Goal: Find contact information: Find contact information

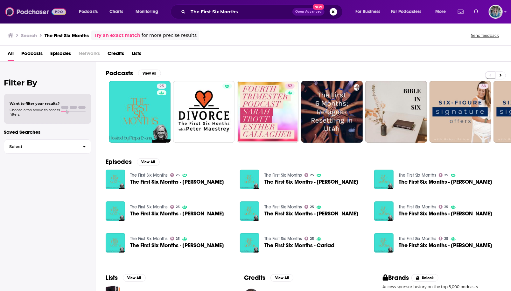
click at [41, 14] on img at bounding box center [35, 12] width 61 height 12
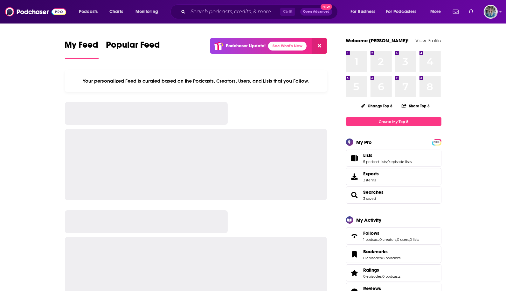
click at [229, 18] on div "Ctrl K Open Advanced New" at bounding box center [253, 11] width 167 height 15
click at [237, 8] on input "Search podcasts, credits, & more..." at bounding box center [234, 12] width 92 height 10
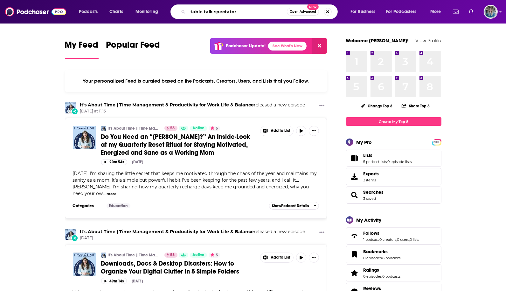
type input "table talk spectator"
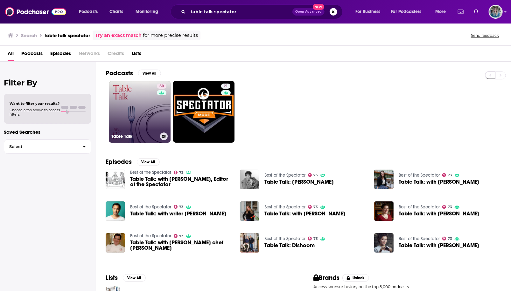
click at [122, 109] on link "50 Table Talk" at bounding box center [140, 112] width 62 height 62
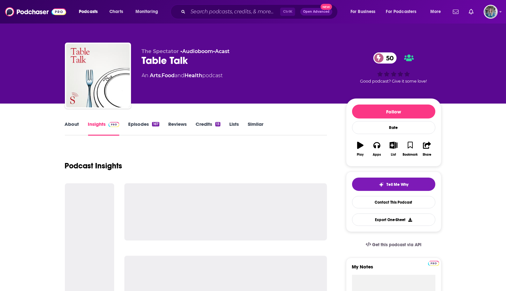
click at [259, 122] on link "Similar" at bounding box center [256, 128] width 16 height 15
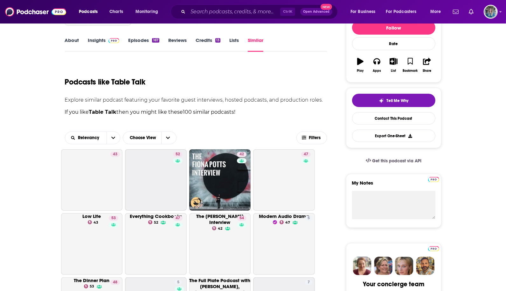
scroll to position [95, 0]
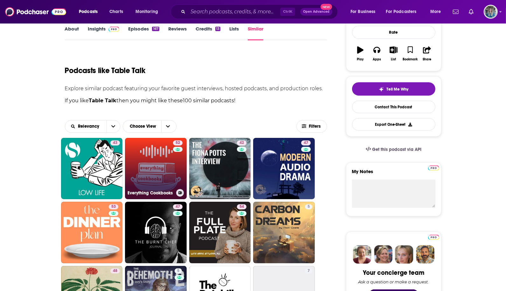
click at [151, 169] on link "52 Everything Cookbooks" at bounding box center [156, 169] width 62 height 62
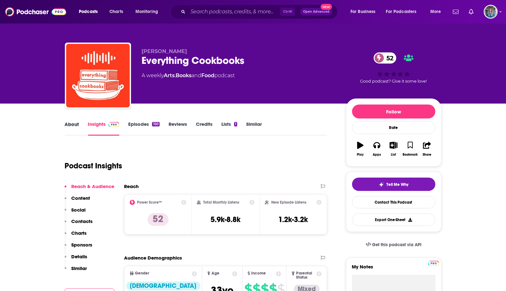
click at [81, 122] on div "About" at bounding box center [76, 128] width 23 height 15
click at [72, 124] on link "About" at bounding box center [72, 128] width 14 height 15
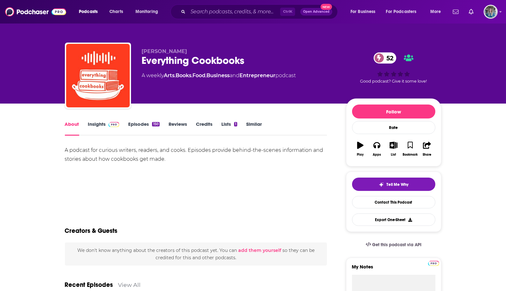
click at [94, 124] on link "Insights" at bounding box center [103, 128] width 31 height 15
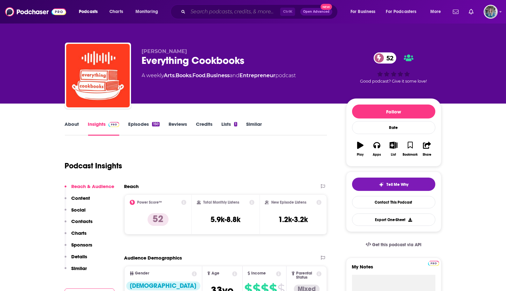
click at [257, 12] on input "Search podcasts, credits, & more..." at bounding box center [234, 12] width 92 height 10
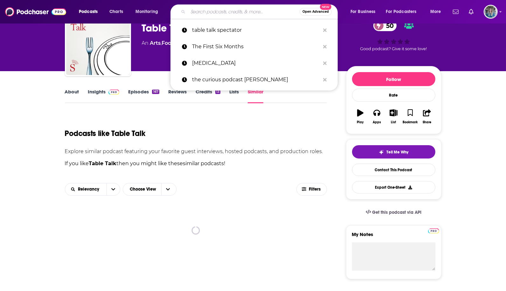
scroll to position [95, 0]
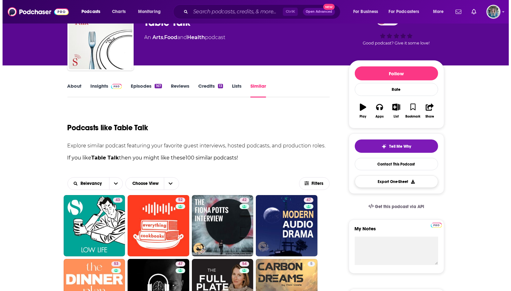
scroll to position [0, 0]
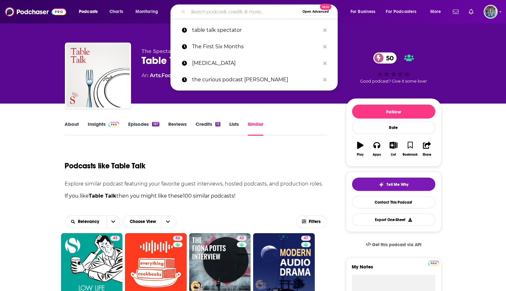
click at [240, 15] on input "Search podcasts, credits, & more..." at bounding box center [244, 12] width 112 height 10
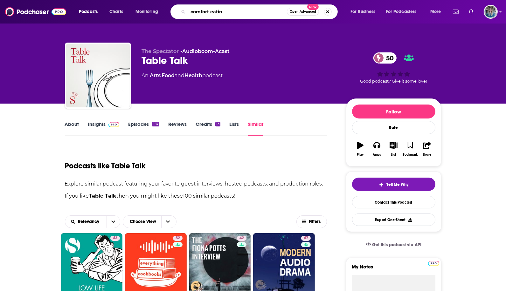
type input "comfort eating"
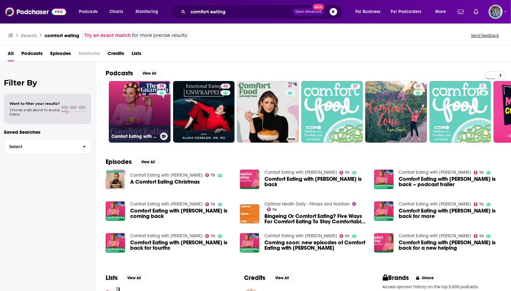
click at [137, 116] on link "75 Comfort Eating with Grace Dent" at bounding box center [140, 112] width 62 height 62
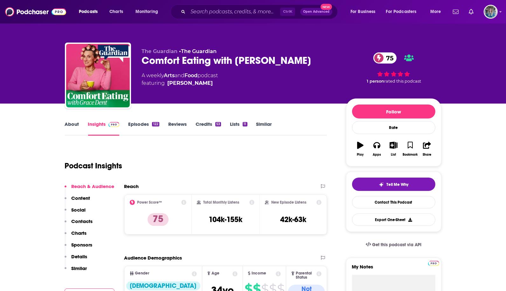
click at [72, 123] on link "About" at bounding box center [72, 128] width 14 height 15
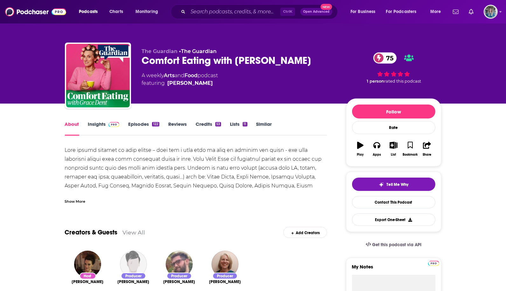
click at [79, 201] on div "Show More" at bounding box center [75, 201] width 21 height 6
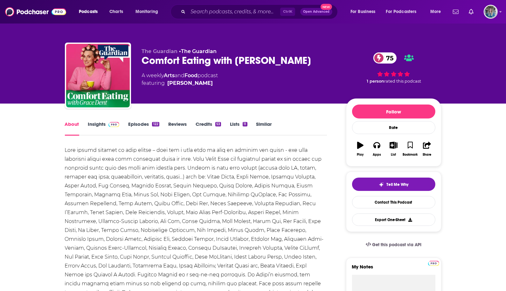
click at [102, 129] on link "Insights" at bounding box center [103, 128] width 31 height 15
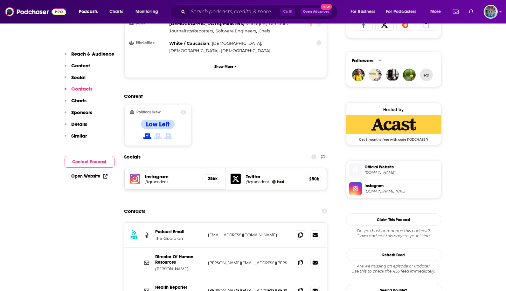
scroll to position [509, 0]
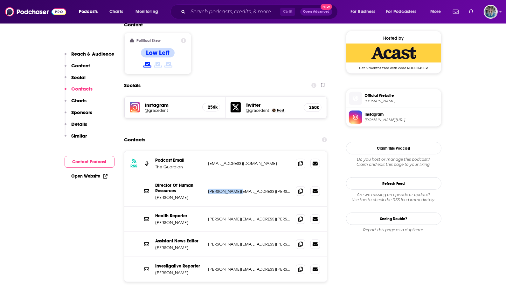
drag, startPoint x: 235, startPoint y: 169, endPoint x: 209, endPoint y: 169, distance: 25.8
click at [209, 189] on p "chris.gherardi@theguardian.com" at bounding box center [249, 191] width 83 height 5
drag, startPoint x: 209, startPoint y: 169, endPoint x: 213, endPoint y: 170, distance: 3.9
copy p "chris.gherardi"
click at [223, 177] on div "Director Of Human Resources Chris Gherardi chris.gherardi@theguardian.com chris…" at bounding box center [225, 191] width 203 height 31
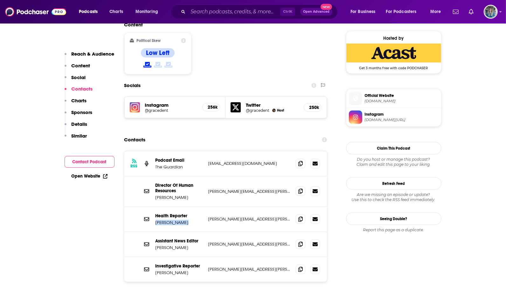
drag, startPoint x: 191, startPoint y: 202, endPoint x: 153, endPoint y: 202, distance: 37.8
click at [153, 207] on div "Health Reporter Adrian Horton adrian.horton@theguardian.com adrian.horton@thegu…" at bounding box center [225, 219] width 203 height 25
drag, startPoint x: 153, startPoint y: 202, endPoint x: 162, endPoint y: 201, distance: 8.6
copy p "Adrian Horton"
drag, startPoint x: 190, startPoint y: 220, endPoint x: 189, endPoint y: 229, distance: 9.6
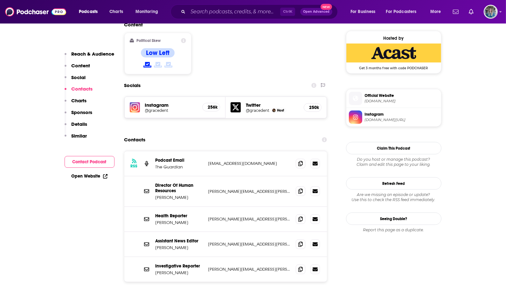
click at [190, 238] on p "Assistant News Editor" at bounding box center [179, 240] width 48 height 5
drag, startPoint x: 192, startPoint y: 226, endPoint x: 152, endPoint y: 230, distance: 40.2
click at [152, 232] on div "Assistant News Editor Shelley Hepworth shelley.hepworth@theguardian.com shelley…" at bounding box center [225, 244] width 203 height 25
drag, startPoint x: 152, startPoint y: 230, endPoint x: 172, endPoint y: 227, distance: 19.6
copy p "Shelley Hepworth"
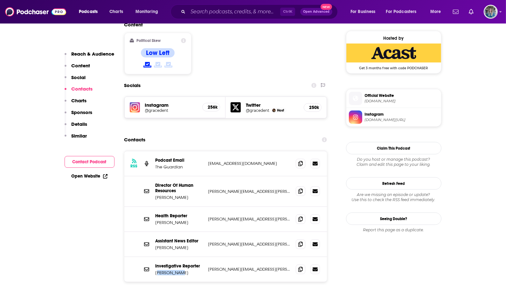
drag, startPoint x: 181, startPoint y: 250, endPoint x: 156, endPoint y: 250, distance: 24.2
click at [156, 270] on p "Lucy Osborne" at bounding box center [179, 272] width 48 height 5
drag, startPoint x: 156, startPoint y: 250, endPoint x: 183, endPoint y: 250, distance: 27.0
click at [180, 270] on p "Lucy Osborne" at bounding box center [179, 272] width 48 height 5
drag, startPoint x: 184, startPoint y: 250, endPoint x: 155, endPoint y: 249, distance: 29.0
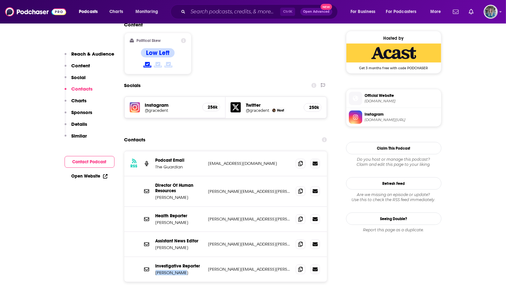
click at [155, 270] on p "Lucy Osborne" at bounding box center [179, 272] width 48 height 5
drag, startPoint x: 155, startPoint y: 249, endPoint x: 158, endPoint y: 250, distance: 3.2
copy p "Lucy Osborne"
click at [210, 151] on div "RSS Podcast Email The Guardian userhelp@theguardian.com userhelp@theguardian.com" at bounding box center [225, 163] width 203 height 25
click at [266, 14] on input "Search podcasts, credits, & more..." at bounding box center [234, 12] width 92 height 10
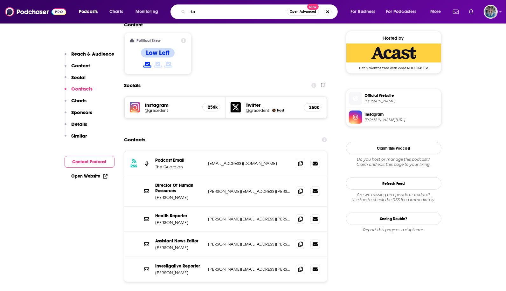
type input "t"
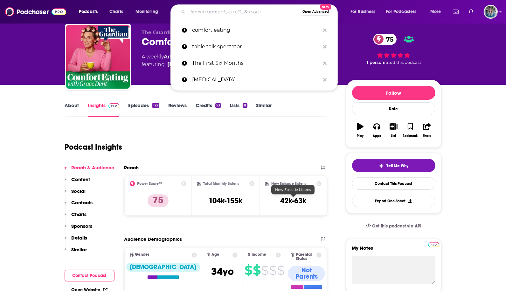
scroll to position [0, 0]
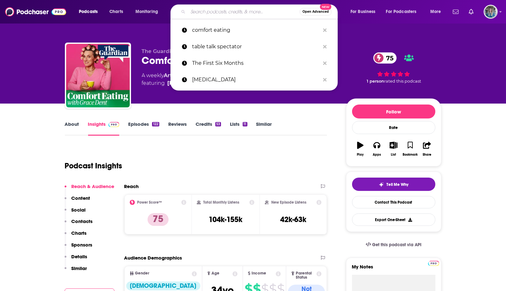
click at [267, 126] on link "Similar" at bounding box center [264, 128] width 16 height 15
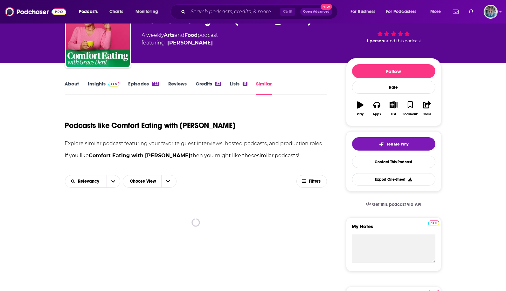
scroll to position [95, 0]
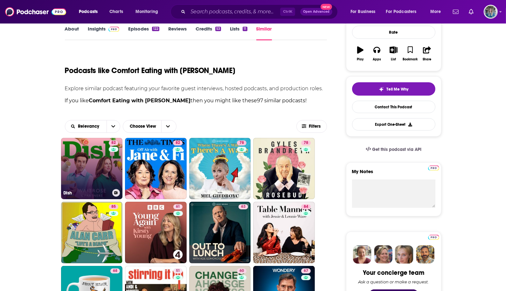
click at [96, 161] on link "82 Dish" at bounding box center [92, 169] width 62 height 62
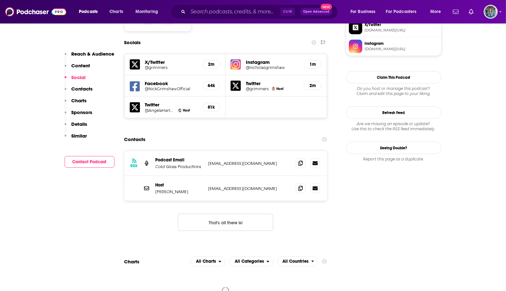
scroll to position [572, 0]
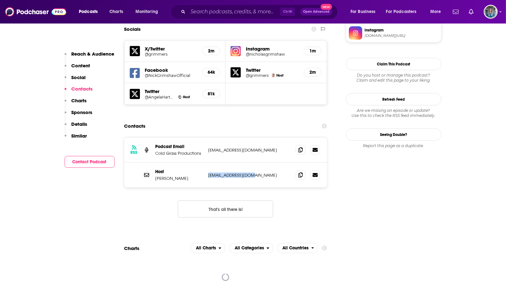
drag, startPoint x: 248, startPoint y: 137, endPoint x: 208, endPoint y: 138, distance: 40.1
click at [208, 173] on p "dish@waitrose.co.uk" at bounding box center [249, 175] width 83 height 5
drag, startPoint x: 208, startPoint y: 138, endPoint x: 225, endPoint y: 138, distance: 16.9
copy p "dish@waitrose.co.uk"
drag, startPoint x: 257, startPoint y: 113, endPoint x: 209, endPoint y: 115, distance: 47.4
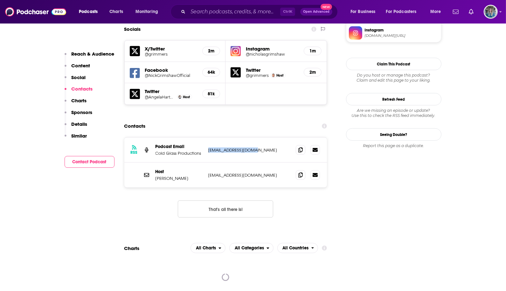
click at [209, 148] on p "hello@acoldglass.com" at bounding box center [249, 150] width 83 height 5
drag, startPoint x: 209, startPoint y: 115, endPoint x: 217, endPoint y: 114, distance: 8.0
copy p "hello@acoldglass.com"
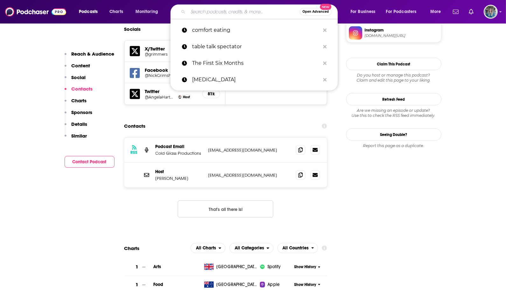
click at [232, 11] on input "Search podcasts, credits, & more..." at bounding box center [244, 12] width 112 height 10
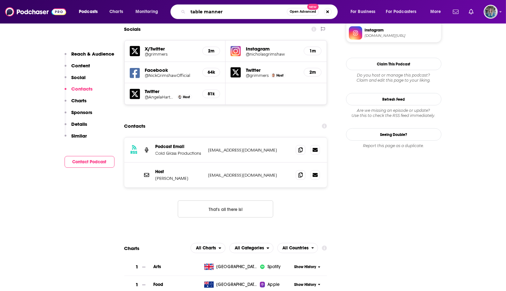
type input "table manners"
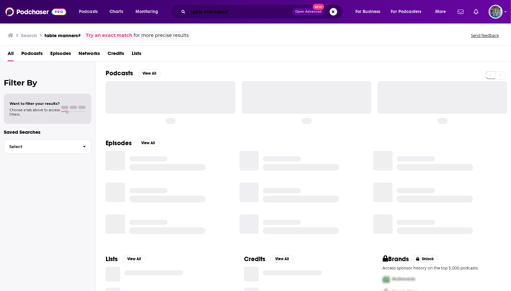
click at [233, 12] on input "table manners#" at bounding box center [240, 12] width 104 height 10
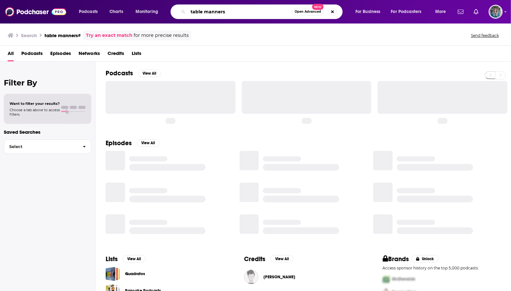
type input "table manners"
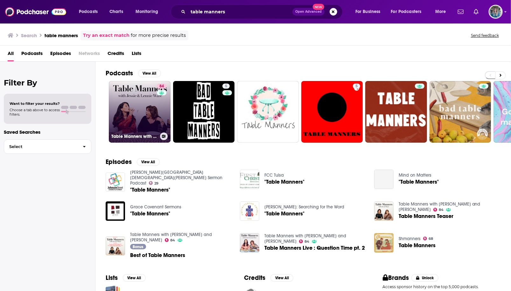
click at [117, 115] on link "84 Table Manners with Jessie and Lennie Ware" at bounding box center [140, 112] width 62 height 62
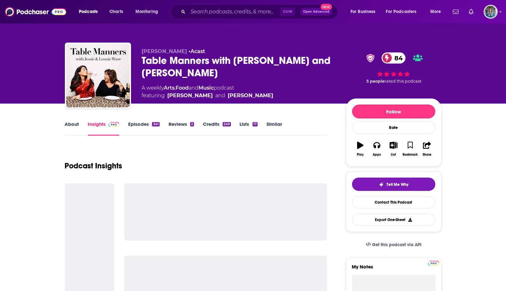
click at [73, 126] on link "About" at bounding box center [72, 128] width 14 height 15
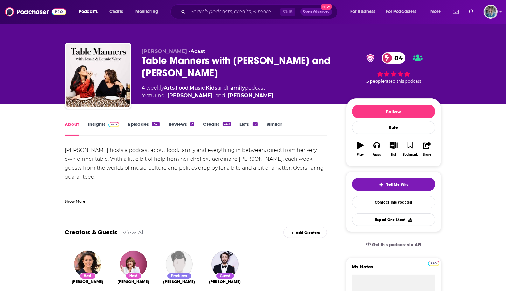
click at [75, 201] on div "Show More" at bounding box center [75, 201] width 21 height 6
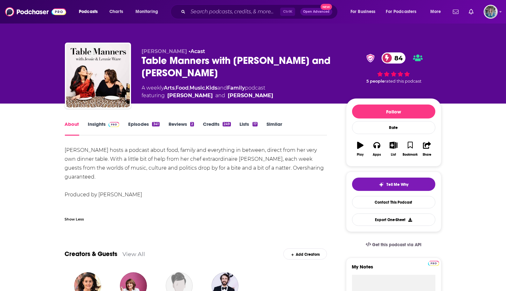
click at [108, 123] on img at bounding box center [113, 124] width 11 height 5
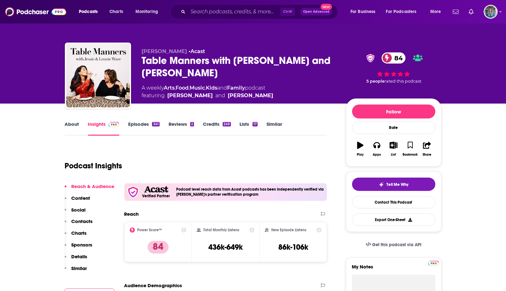
click at [74, 127] on link "About" at bounding box center [72, 128] width 14 height 15
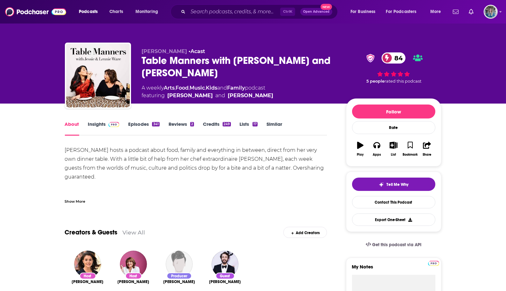
click at [103, 125] on link "Insights" at bounding box center [103, 128] width 31 height 15
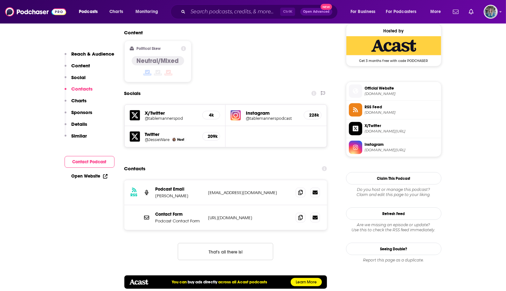
scroll to position [540, 0]
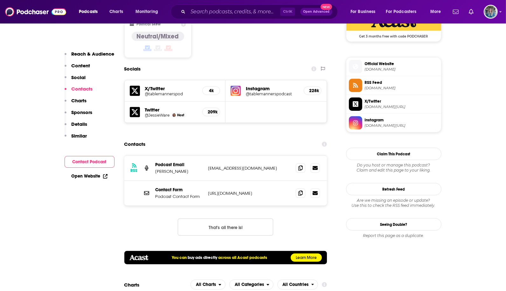
click at [321, 156] on div "RSS Podcast Email Alice Williams info+4d1603d1-3c56-4f4d-a5b3-7611f87011a9@mg-e…" at bounding box center [225, 168] width 203 height 25
click at [313, 165] on icon at bounding box center [315, 167] width 5 height 5
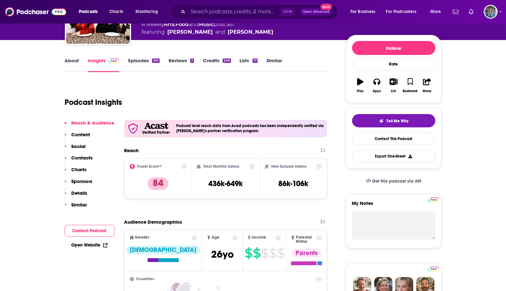
scroll to position [0, 0]
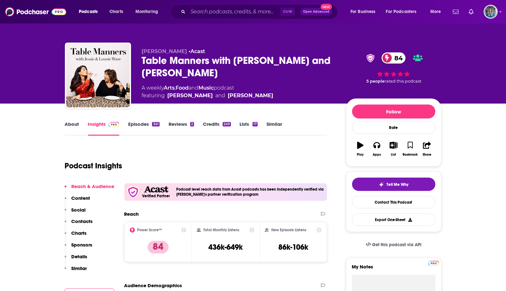
click at [230, 19] on div "Podcasts Charts Monitoring Ctrl K Open Advanced New For Business For Podcasters…" at bounding box center [253, 12] width 506 height 24
click at [230, 15] on input "Search podcasts, credits, & more..." at bounding box center [234, 12] width 92 height 10
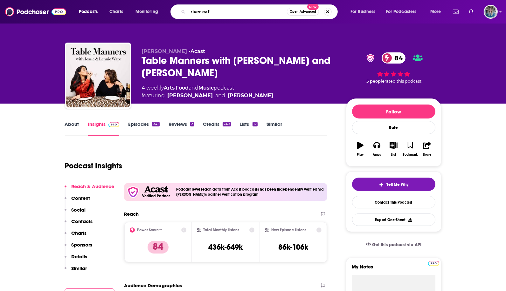
type input "river cafe"
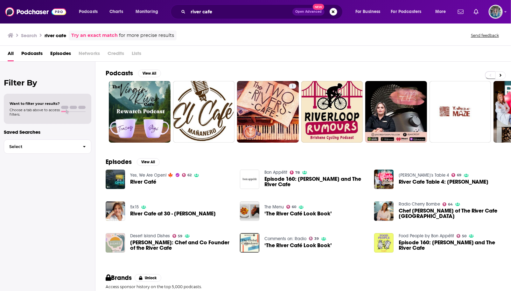
click at [468, 45] on div "Search river cafe Try an exact match for more precise results Send feedback All…" at bounding box center [255, 157] width 511 height 268
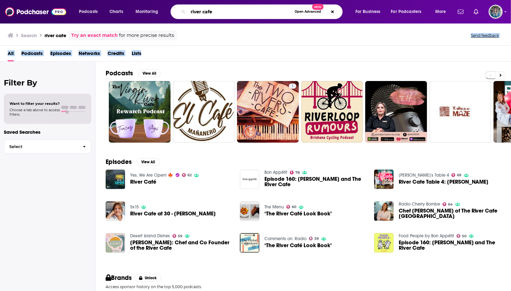
click at [247, 13] on input "river cafe" at bounding box center [240, 12] width 104 height 10
type input "ruthie's table 4"
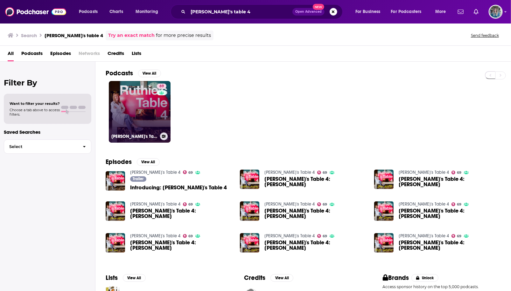
click at [145, 103] on link "69 Ruthie's Table 4" at bounding box center [140, 112] width 62 height 62
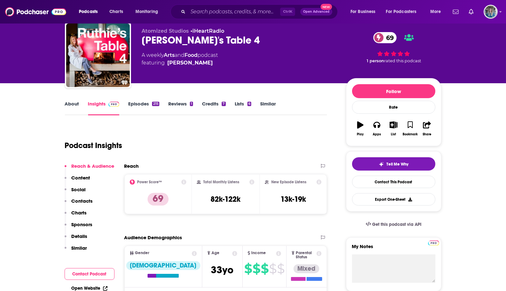
scroll to position [64, 0]
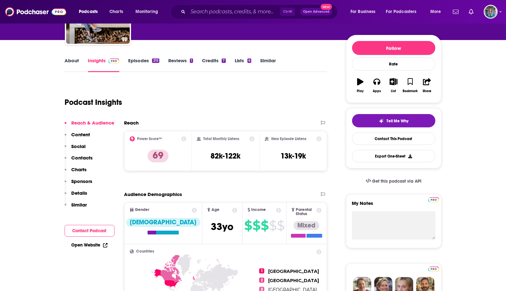
click at [72, 58] on link "About" at bounding box center [72, 65] width 14 height 15
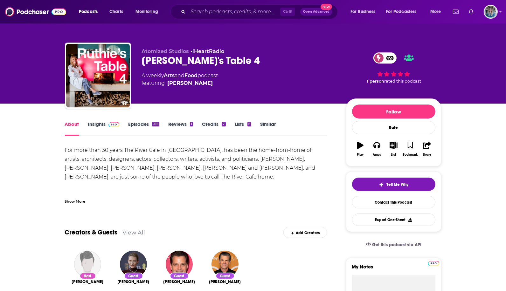
click at [100, 129] on link "Insights" at bounding box center [103, 128] width 31 height 15
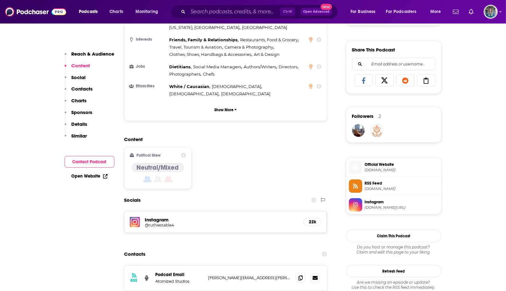
scroll to position [477, 0]
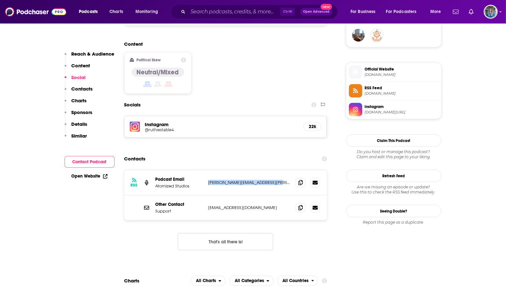
drag, startPoint x: 272, startPoint y: 157, endPoint x: 208, endPoint y: 158, distance: 64.2
click at [208, 180] on p "jack.boswell@atomizedstudios.tv" at bounding box center [249, 182] width 83 height 5
drag, startPoint x: 208, startPoint y: 158, endPoint x: 236, endPoint y: 159, distance: 28.0
copy p "jack.boswell@atomizedstudios.tv"
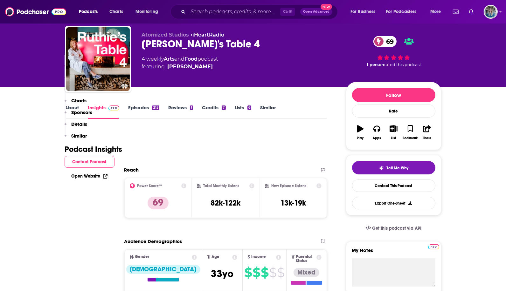
scroll to position [0, 0]
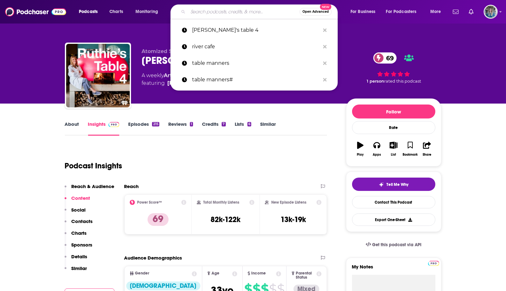
click at [224, 10] on input "Search podcasts, credits, & more..." at bounding box center [244, 12] width 112 height 10
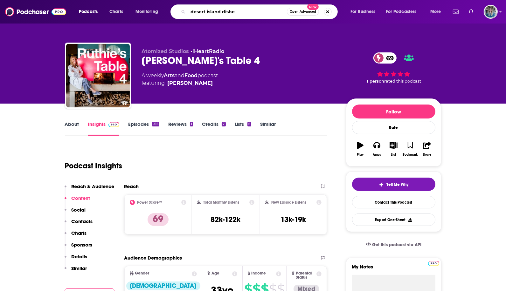
type input "desert island dishes"
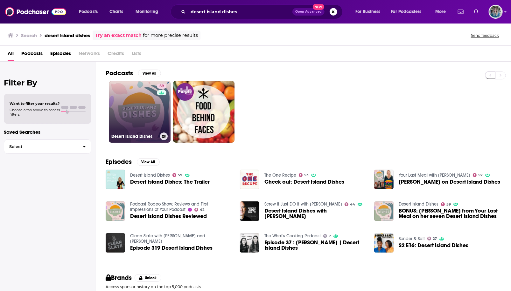
click at [125, 109] on link "59 Desert Island Dishes" at bounding box center [140, 112] width 62 height 62
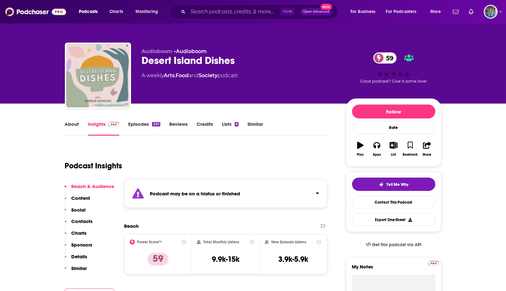
click at [73, 124] on link "About" at bounding box center [72, 128] width 14 height 15
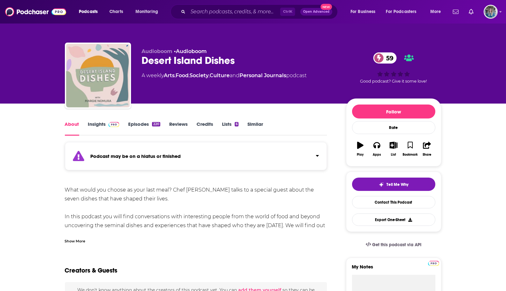
click at [84, 238] on div "Show More" at bounding box center [75, 241] width 21 height 6
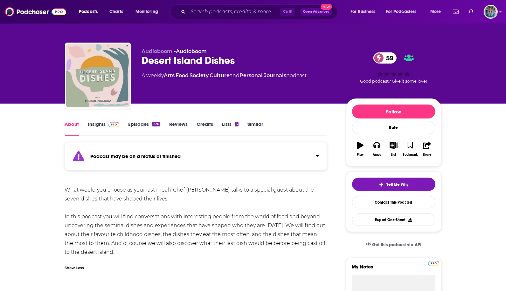
click at [137, 125] on link "Episodes 220" at bounding box center [144, 128] width 32 height 15
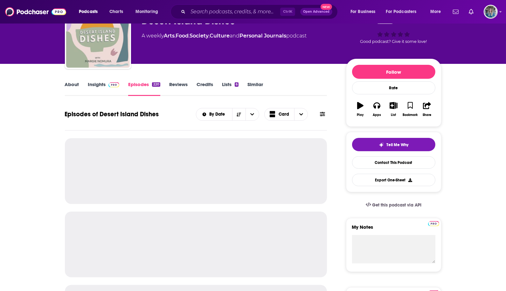
scroll to position [64, 0]
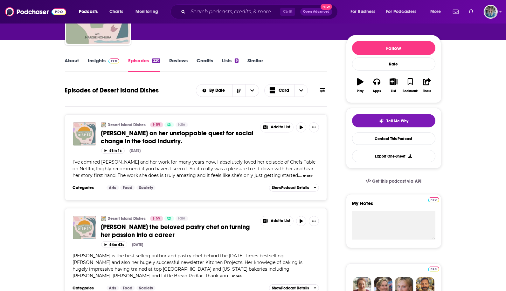
click at [99, 58] on link "Insights" at bounding box center [103, 65] width 31 height 15
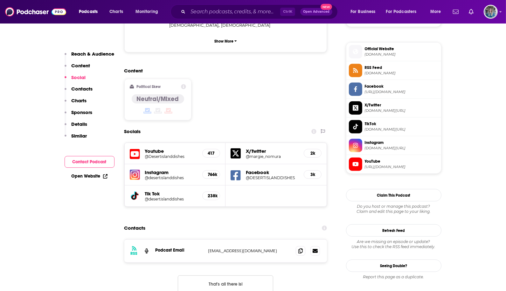
scroll to position [509, 0]
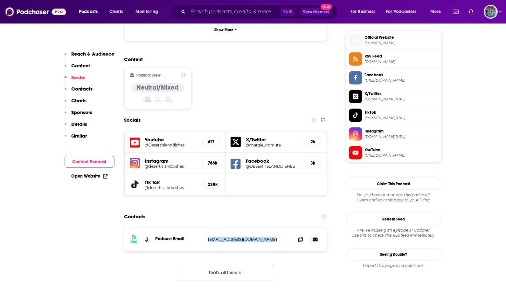
drag, startPoint x: 267, startPoint y: 216, endPoint x: 207, endPoint y: 215, distance: 59.8
click at [207, 228] on div "RSS Podcast Email desertislanddishes@mail.com desertislanddishes@mail.com" at bounding box center [225, 239] width 203 height 23
drag, startPoint x: 207, startPoint y: 215, endPoint x: 222, endPoint y: 216, distance: 15.0
copy p "desertislanddishes@mail.com"
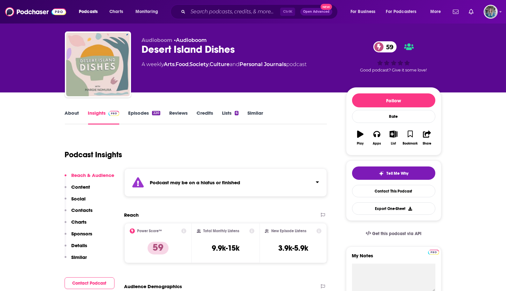
scroll to position [0, 0]
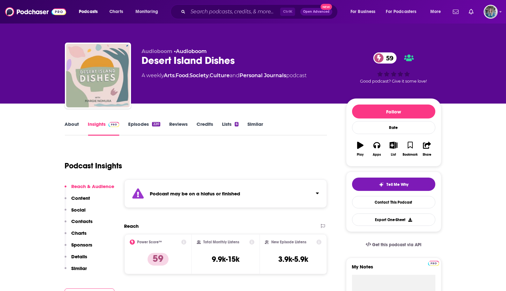
click at [76, 123] on link "About" at bounding box center [72, 128] width 14 height 15
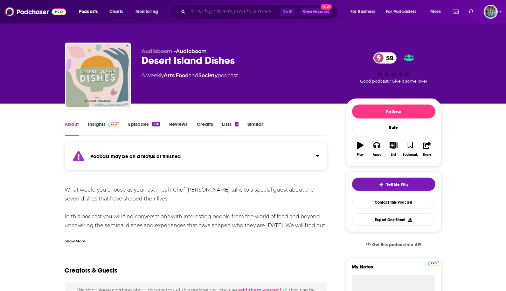
drag, startPoint x: 245, startPoint y: 11, endPoint x: 244, endPoint y: 3, distance: 7.3
click at [245, 10] on input "Search podcasts, credits, & more..." at bounding box center [234, 12] width 92 height 10
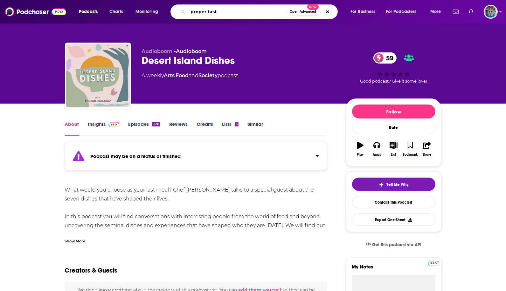
type input "proper tasty"
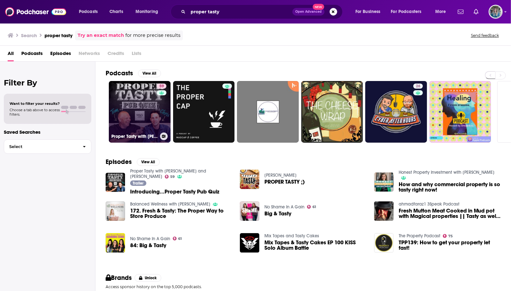
click at [127, 95] on link "59 Proper Tasty with Tom Kerridge and Chris Stark" at bounding box center [140, 112] width 62 height 62
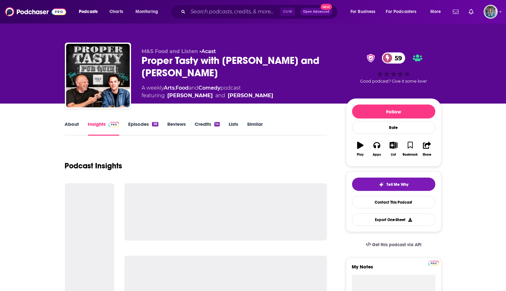
click at [75, 124] on link "About" at bounding box center [72, 128] width 14 height 15
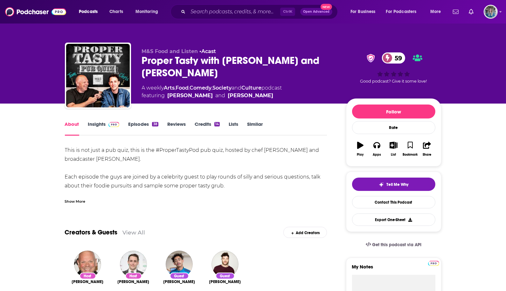
click at [77, 199] on div "Show More" at bounding box center [75, 201] width 21 height 6
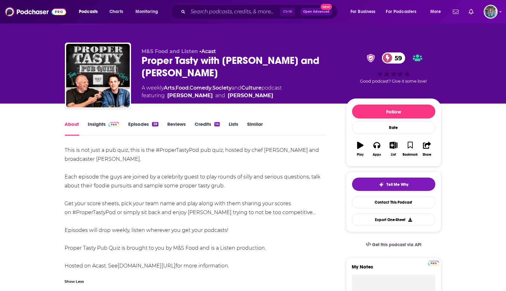
click at [100, 126] on link "Insights" at bounding box center [103, 128] width 31 height 15
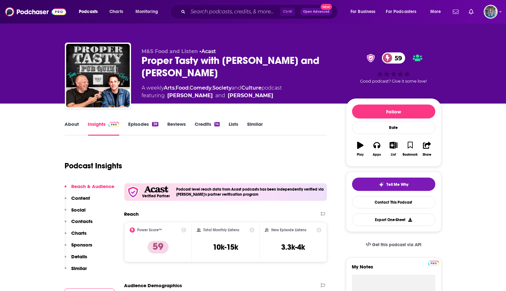
click at [134, 125] on link "Episodes 38" at bounding box center [143, 128] width 30 height 15
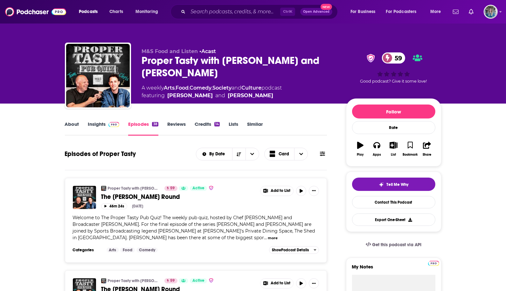
click at [101, 127] on link "Insights" at bounding box center [103, 128] width 31 height 15
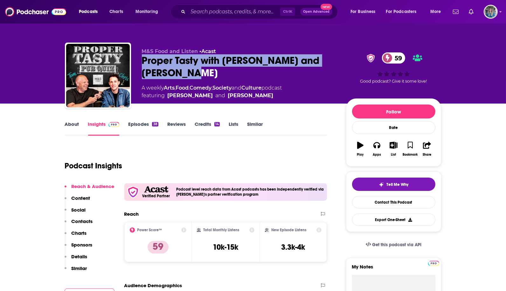
drag, startPoint x: 197, startPoint y: 73, endPoint x: 137, endPoint y: 62, distance: 61.4
click at [137, 62] on div "M&S Food and Listen • Acast Proper Tasty with Tom Kerridge and Chris Stark 59 A…" at bounding box center [253, 77] width 376 height 69
drag, startPoint x: 137, startPoint y: 62, endPoint x: 164, endPoint y: 68, distance: 27.8
copy h2 "Proper Tasty with Tom Kerridge and Chris Stark"
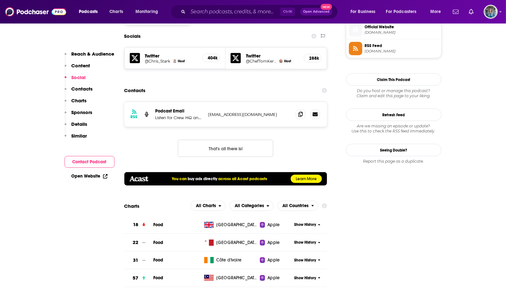
scroll to position [540, 0]
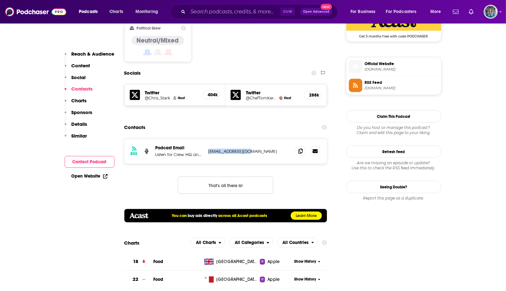
drag, startPoint x: 249, startPoint y: 124, endPoint x: 208, endPoint y: 118, distance: 42.0
click at [208, 139] on div "RSS Podcast Email Listen for Crew HQ and Warner Bros. Discovery hello@listen.co…" at bounding box center [225, 151] width 203 height 25
drag, startPoint x: 208, startPoint y: 118, endPoint x: 218, endPoint y: 122, distance: 11.6
copy p "hello@listen.co.uk"
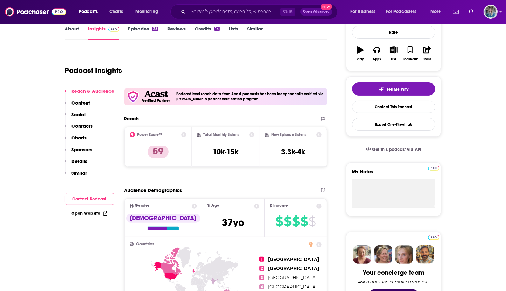
scroll to position [0, 0]
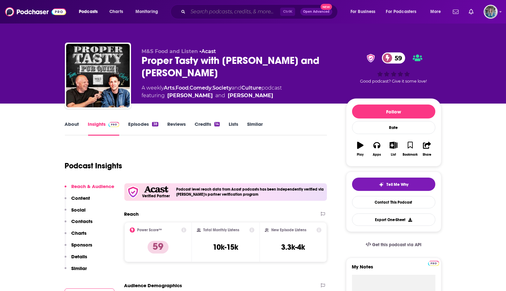
click at [246, 12] on input "Search podcasts, credits, & more..." at bounding box center [234, 12] width 92 height 10
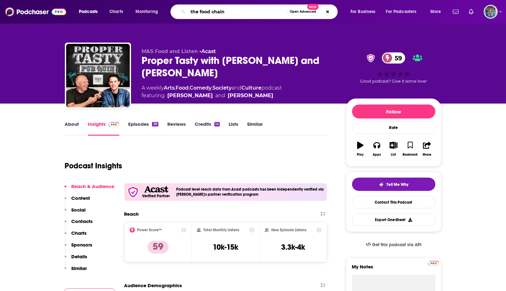
type input "the food chain"
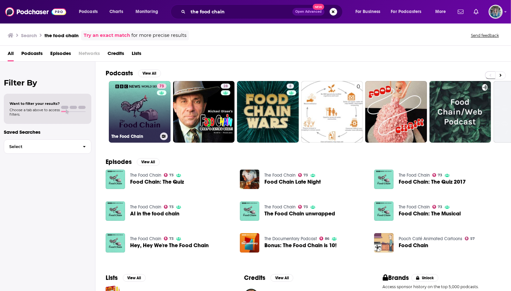
click at [134, 111] on link "73 The Food Chain" at bounding box center [140, 112] width 62 height 62
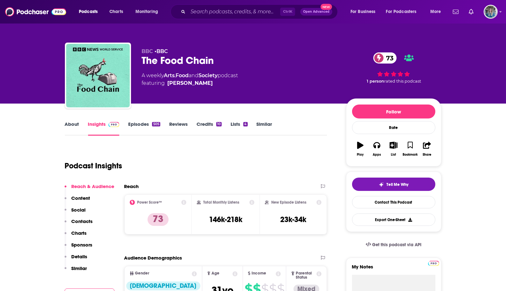
click at [77, 128] on link "About" at bounding box center [72, 128] width 14 height 15
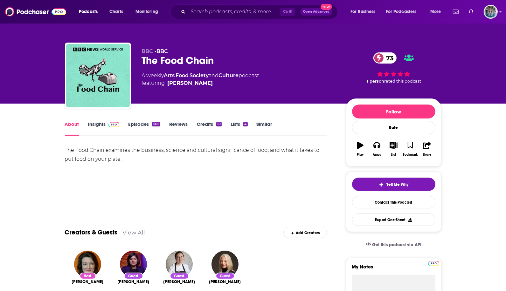
click at [100, 130] on link "Insights" at bounding box center [103, 128] width 31 height 15
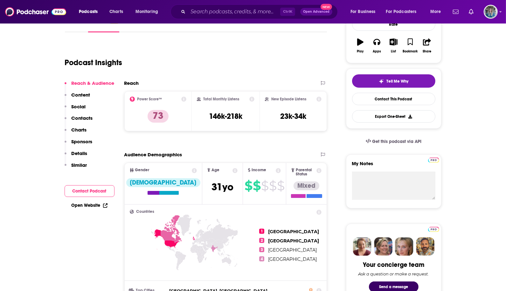
scroll to position [32, 0]
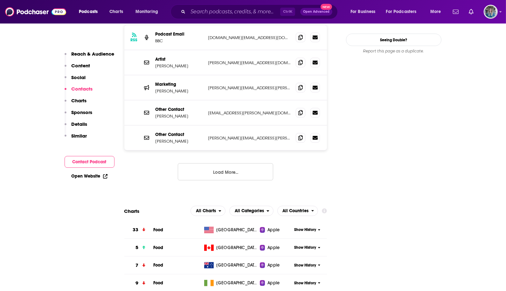
scroll to position [540, 0]
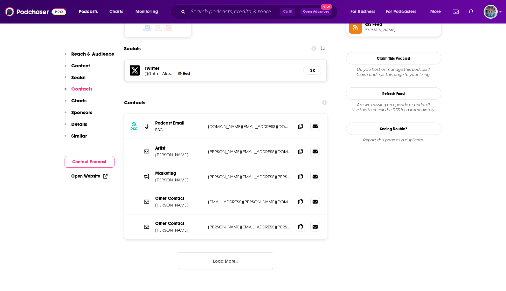
drag, startPoint x: 182, startPoint y: 123, endPoint x: 155, endPoint y: 124, distance: 28.0
click at [155, 139] on div "Artist Sam Barnett sam@bbc.co.uk sam@bbc.co.uk" at bounding box center [225, 151] width 203 height 25
drag, startPoint x: 155, startPoint y: 124, endPoint x: 165, endPoint y: 126, distance: 10.9
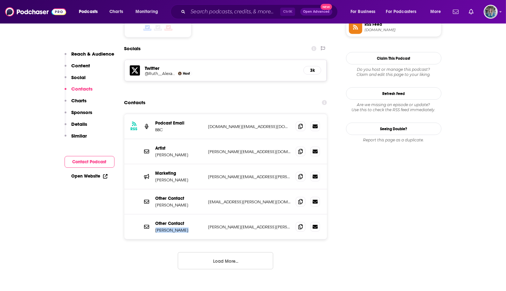
drag, startPoint x: 186, startPoint y: 197, endPoint x: 153, endPoint y: 199, distance: 33.1
click at [153, 215] on div "Other Contact Daniel Gordon daniel.gordon@bbc.co.uk daniel.gordon@bbc.co.uk" at bounding box center [225, 227] width 203 height 25
drag, startPoint x: 153, startPoint y: 199, endPoint x: 166, endPoint y: 198, distance: 13.8
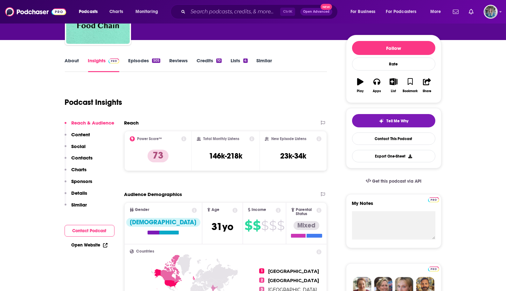
scroll to position [0, 0]
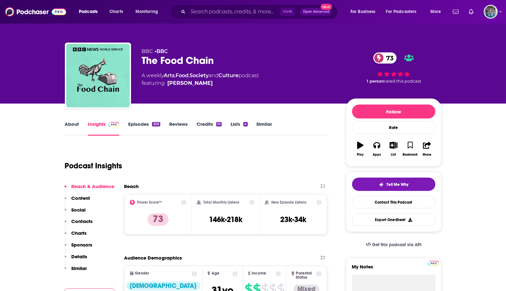
click at [71, 123] on link "About" at bounding box center [72, 128] width 14 height 15
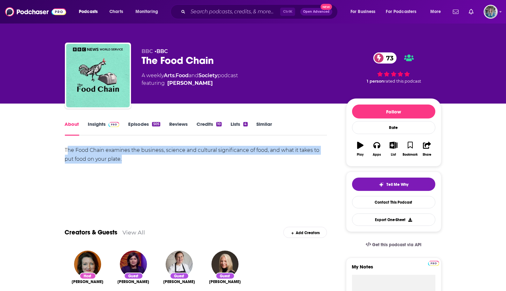
drag, startPoint x: 66, startPoint y: 151, endPoint x: 124, endPoint y: 160, distance: 58.5
click at [124, 159] on div "The Food Chain examines the business, science and cultural significance of food…" at bounding box center [196, 155] width 262 height 18
click at [124, 160] on div "The Food Chain examines the business, science and cultural significance of food…" at bounding box center [196, 155] width 262 height 18
click at [127, 161] on div "The Food Chain examines the business, science and cultural significance of food…" at bounding box center [196, 155] width 262 height 18
drag, startPoint x: 82, startPoint y: 157, endPoint x: 58, endPoint y: 154, distance: 23.8
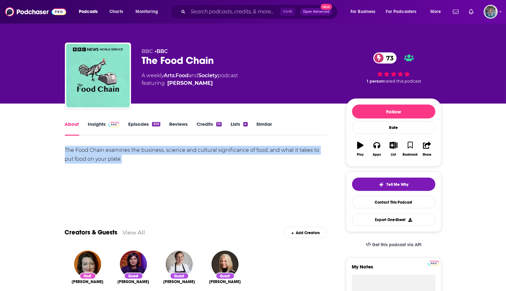
drag, startPoint x: 58, startPoint y: 154, endPoint x: 94, endPoint y: 154, distance: 36.2
click at [149, 127] on link "Episodes 505" at bounding box center [144, 128] width 32 height 15
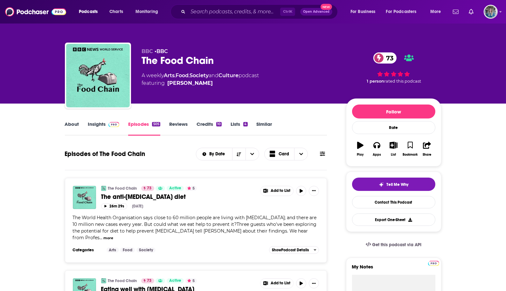
click at [267, 123] on link "Similar" at bounding box center [265, 128] width 16 height 15
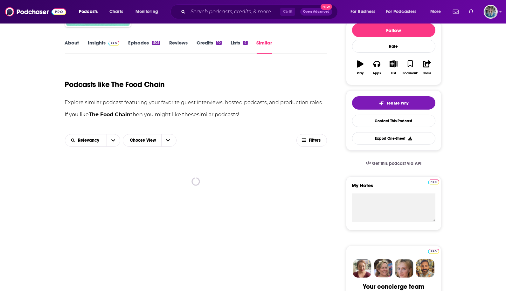
scroll to position [95, 0]
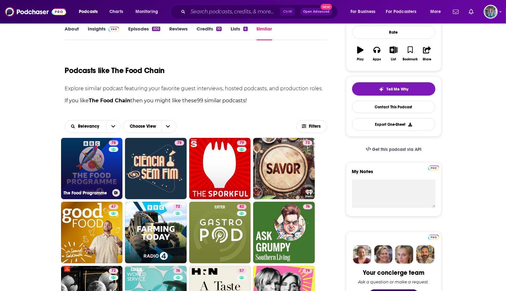
click at [84, 159] on link "78 The Food Programme" at bounding box center [92, 169] width 62 height 62
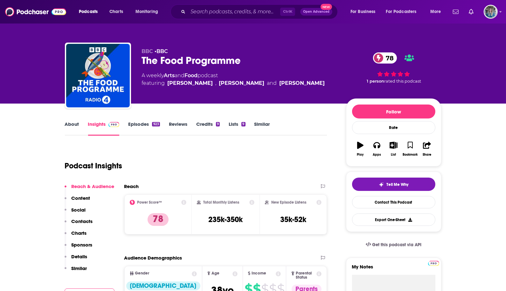
click at [139, 123] on link "Episodes 923" at bounding box center [143, 128] width 31 height 15
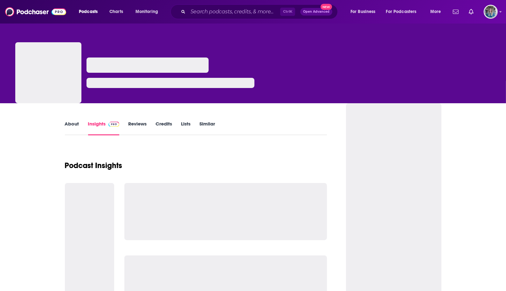
click at [74, 127] on link "About" at bounding box center [72, 128] width 14 height 15
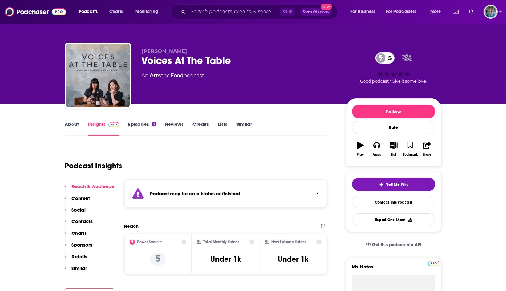
click at [75, 125] on link "About" at bounding box center [72, 128] width 14 height 15
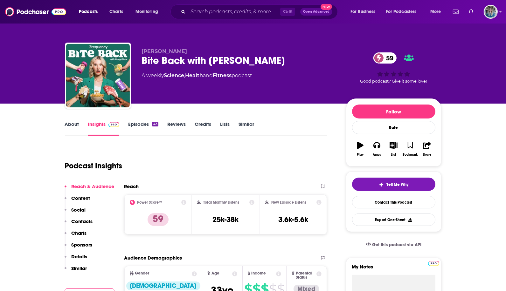
click at [73, 127] on link "About" at bounding box center [72, 128] width 14 height 15
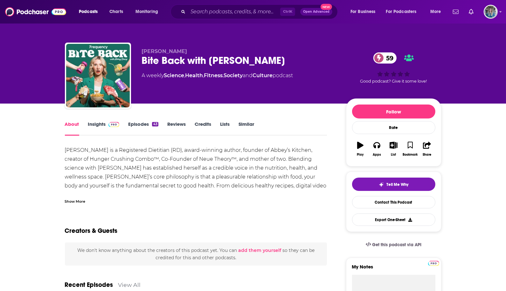
click at [75, 197] on div "Show More" at bounding box center [196, 199] width 262 height 11
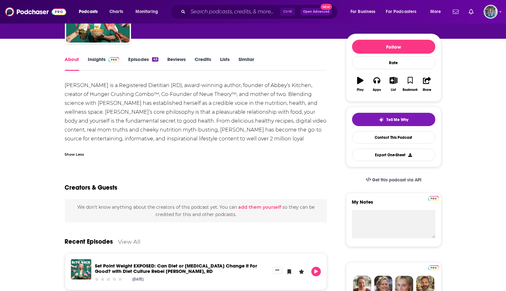
scroll to position [32, 0]
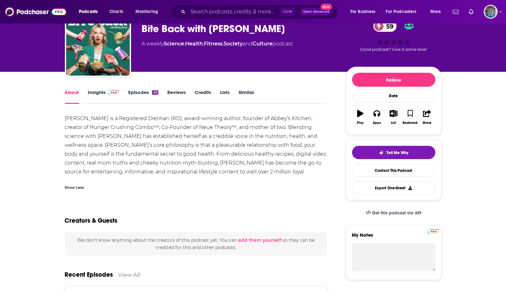
click at [98, 90] on link "Insights" at bounding box center [103, 96] width 31 height 15
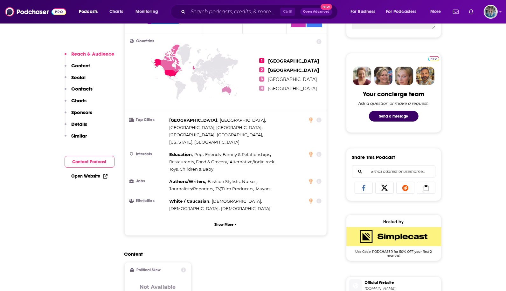
scroll to position [350, 0]
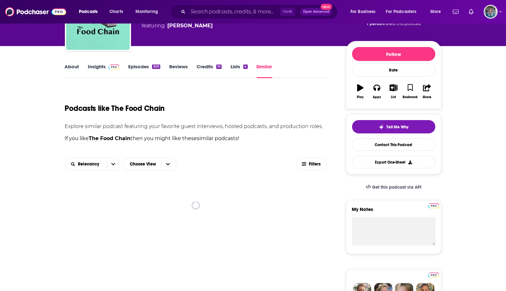
scroll to position [64, 0]
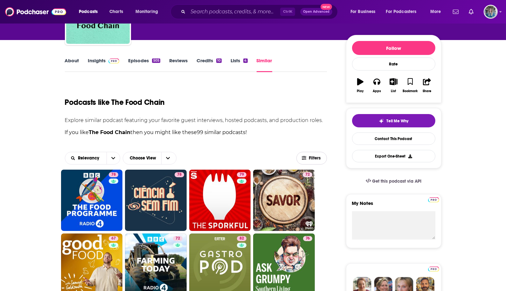
click at [308, 158] on span "Filters" at bounding box center [312, 158] width 30 height 5
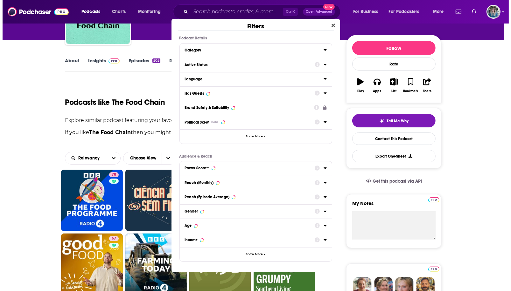
scroll to position [0, 0]
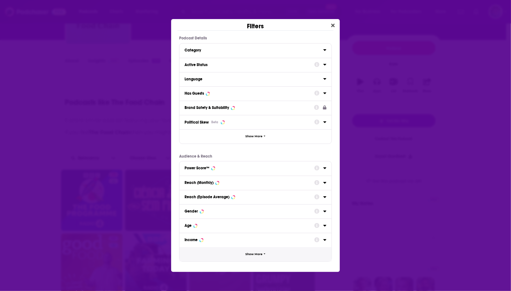
click at [262, 253] on span "Show More" at bounding box center [253, 254] width 17 height 3
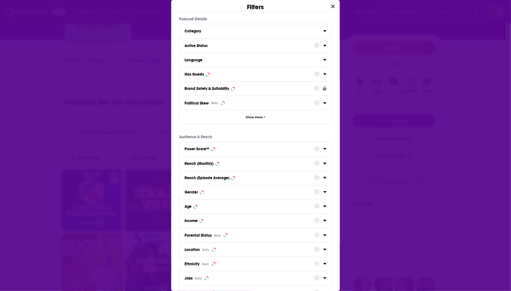
click at [323, 251] on div "Location Beta" at bounding box center [255, 250] width 152 height 14
click at [323, 248] on icon "Dialog" at bounding box center [324, 249] width 3 height 5
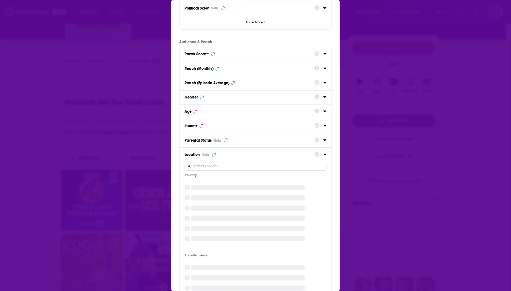
scroll to position [95, 0]
click at [218, 165] on input "Dialog" at bounding box center [255, 166] width 142 height 9
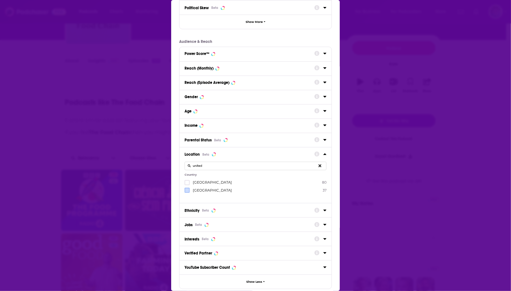
type input "united"
click at [187, 192] on label "Dialog" at bounding box center [186, 190] width 5 height 5
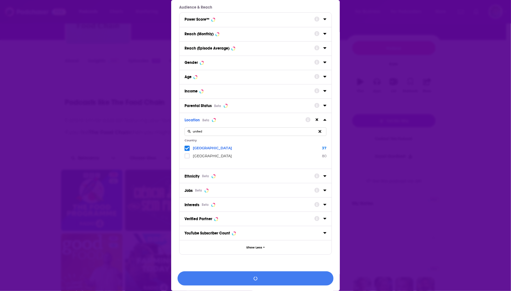
scroll to position [130, 0]
click at [260, 281] on button "View 37 Results" at bounding box center [255, 278] width 156 height 14
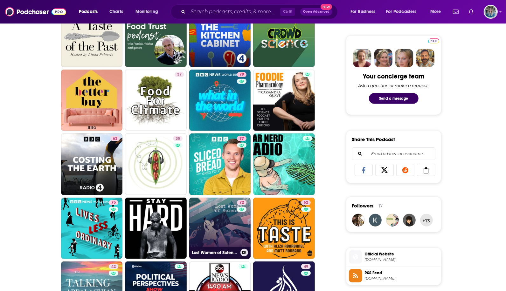
scroll to position [318, 0]
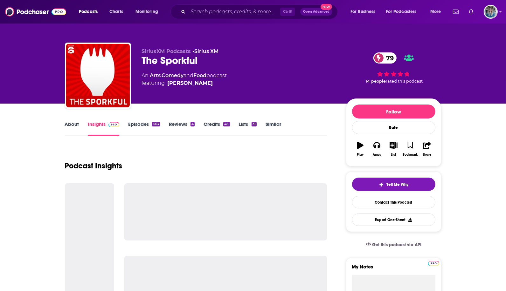
click at [74, 123] on link "About" at bounding box center [72, 128] width 14 height 15
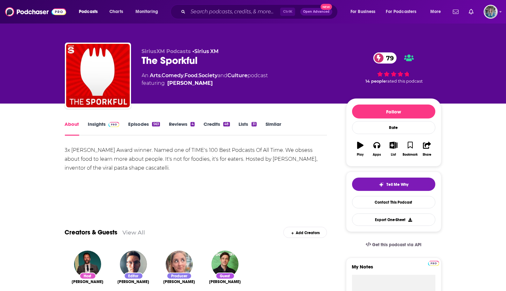
click at [103, 123] on link "Insights" at bounding box center [103, 128] width 31 height 15
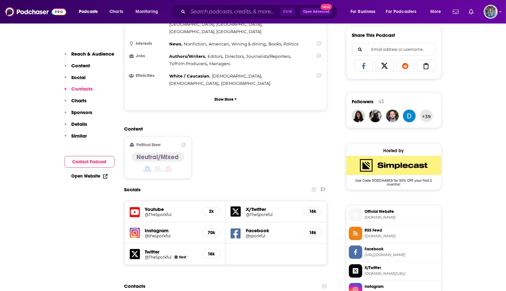
scroll to position [350, 0]
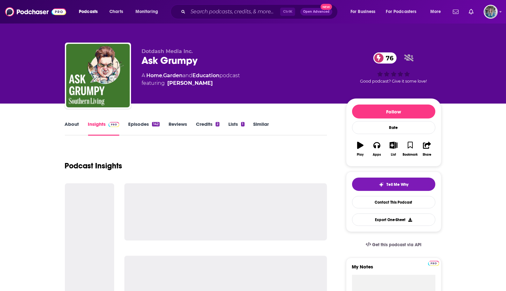
click at [74, 121] on link "About" at bounding box center [72, 128] width 14 height 15
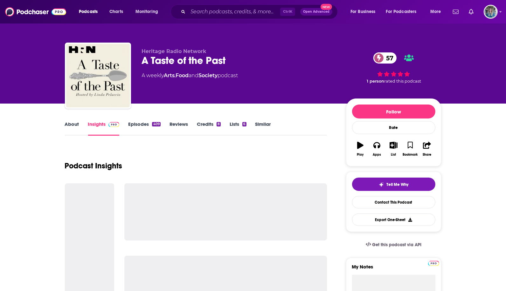
click at [69, 129] on link "About" at bounding box center [72, 128] width 14 height 15
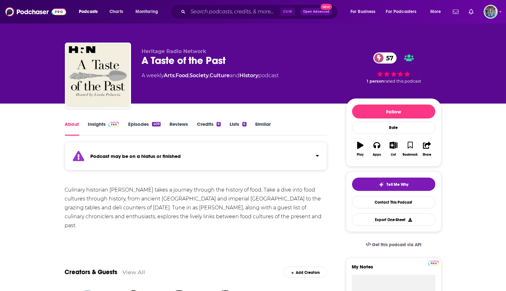
click at [95, 120] on div "About Insights Episodes 409 Reviews Credits 8 Lists 6 Similar" at bounding box center [196, 128] width 262 height 16
click at [100, 125] on link "Insights" at bounding box center [103, 128] width 31 height 15
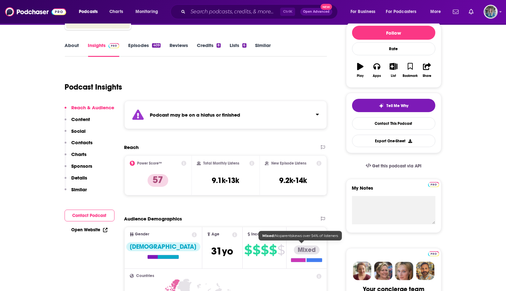
scroll to position [64, 0]
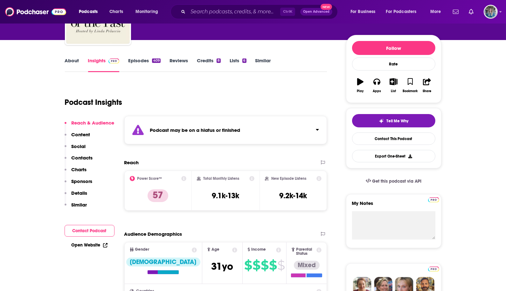
click at [141, 58] on link "Episodes 409" at bounding box center [144, 65] width 32 height 15
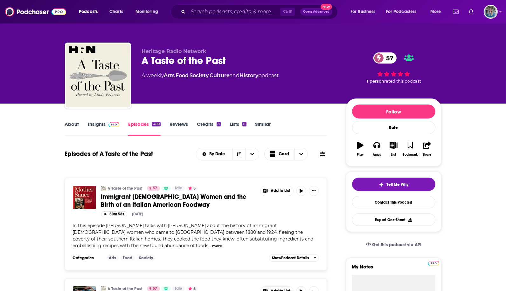
click at [102, 123] on link "Insights" at bounding box center [103, 128] width 31 height 15
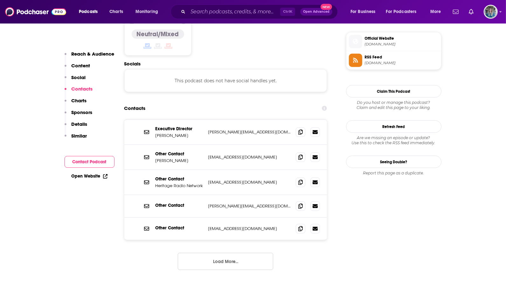
scroll to position [540, 0]
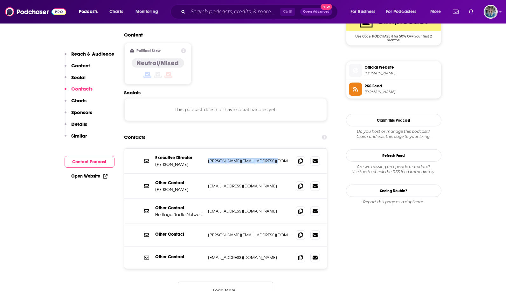
drag, startPoint x: 273, startPoint y: 120, endPoint x: 208, endPoint y: 120, distance: 65.8
click at [208, 149] on div "Executive Director [PERSON_NAME] [PERSON_NAME][EMAIL_ADDRESS][DOMAIN_NAME] [PER…" at bounding box center [225, 161] width 203 height 25
drag, startPoint x: 208, startPoint y: 120, endPoint x: 216, endPoint y: 121, distance: 8.3
copy p "[PERSON_NAME][EMAIL_ADDRESS][DOMAIN_NAME]"
drag, startPoint x: 271, startPoint y: 147, endPoint x: 275, endPoint y: 148, distance: 4.6
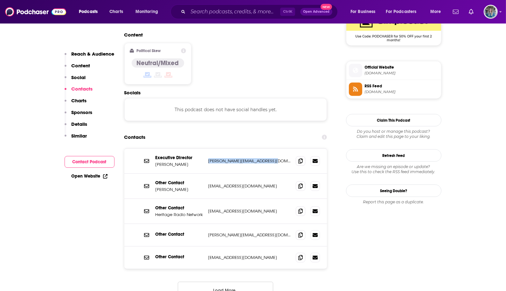
click at [271, 183] on p "jack@heritageradionetwork.org" at bounding box center [249, 185] width 83 height 5
drag, startPoint x: 277, startPoint y: 148, endPoint x: 204, endPoint y: 147, distance: 73.1
click at [204, 174] on div "Other Contact Jackie Bundick jack@heritageradionetwork.org jack@heritageradione…" at bounding box center [225, 186] width 203 height 25
drag, startPoint x: 204, startPoint y: 147, endPoint x: 234, endPoint y: 148, distance: 30.5
copy div "jack@heritageradionetwork.org"
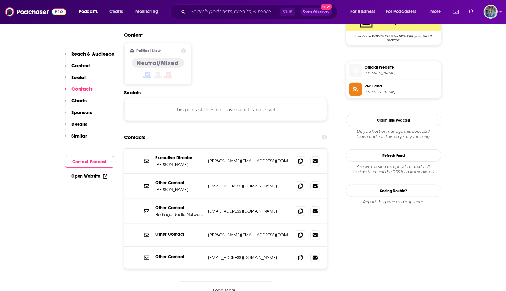
click at [257, 224] on div "Other Contact nathaniel@heritageradionetwork.org nathaniel@heritageradionetwork…" at bounding box center [225, 235] width 203 height 23
drag, startPoint x: 281, startPoint y: 195, endPoint x: 202, endPoint y: 196, distance: 79.5
click at [0, 0] on div "Other Contact nathaniel@heritageradionetwork.org nathaniel@heritageradionetwork…" at bounding box center [0, 0] width 0 height 0
drag, startPoint x: 202, startPoint y: 196, endPoint x: 219, endPoint y: 194, distance: 17.4
copy div "nathaniel@heritageradionetwork.org"
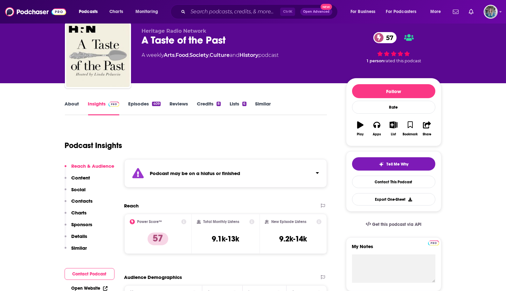
scroll to position [0, 0]
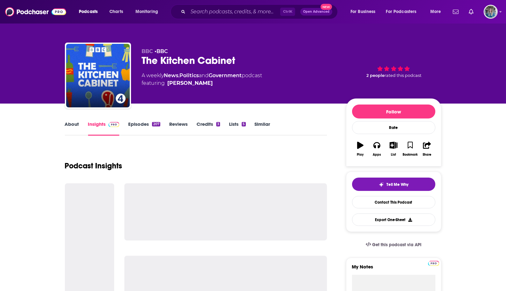
click at [69, 124] on link "About" at bounding box center [72, 128] width 14 height 15
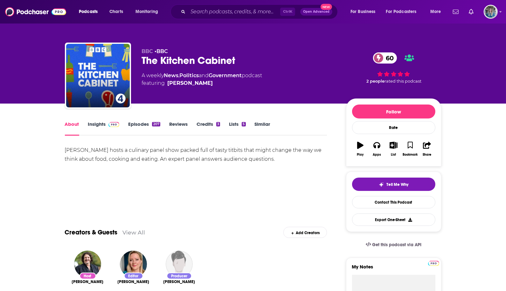
click at [97, 123] on link "Insights" at bounding box center [103, 128] width 31 height 15
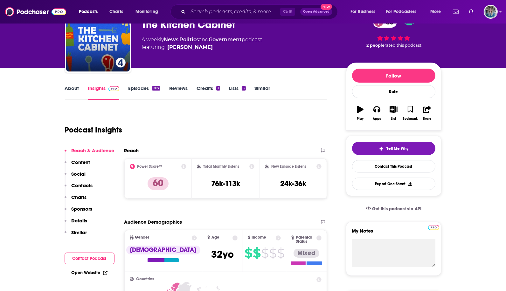
scroll to position [64, 0]
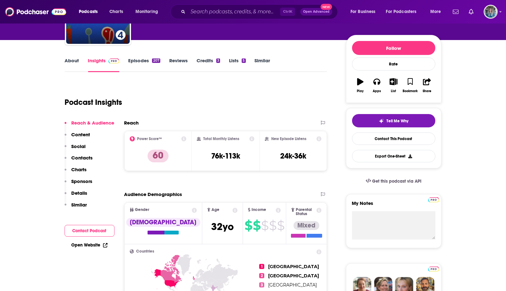
click at [136, 62] on link "Episodes 207" at bounding box center [144, 65] width 32 height 15
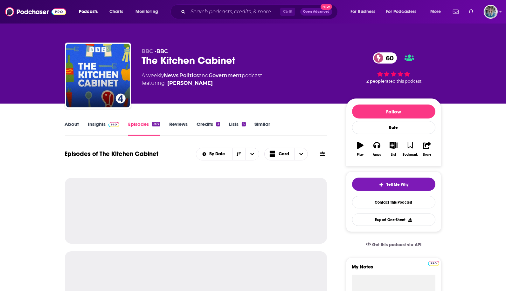
scroll to position [32, 0]
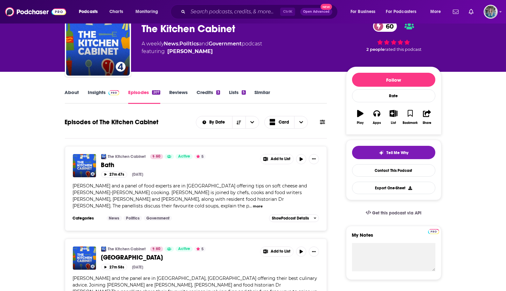
click at [101, 95] on link "Insights" at bounding box center [103, 96] width 31 height 15
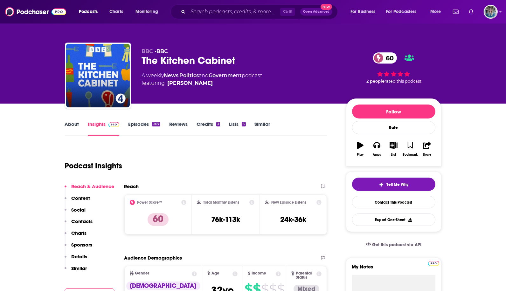
click at [13, 64] on div "BBC • BBC The Kitchen Cabinet 60 A weekly News , Politics and Government podcas…" at bounding box center [253, 52] width 506 height 104
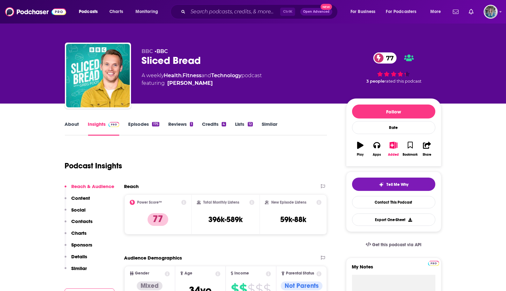
click at [70, 123] on link "About" at bounding box center [72, 128] width 14 height 15
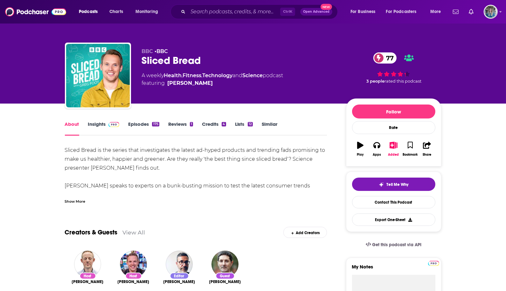
click at [74, 201] on div "Show More" at bounding box center [75, 201] width 21 height 6
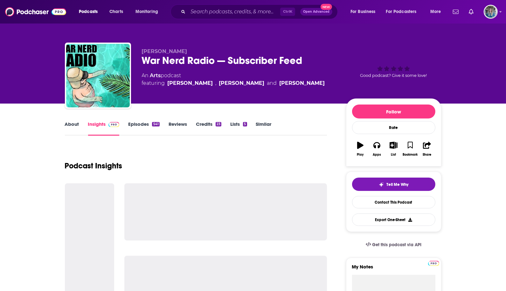
click at [75, 126] on link "About" at bounding box center [72, 128] width 14 height 15
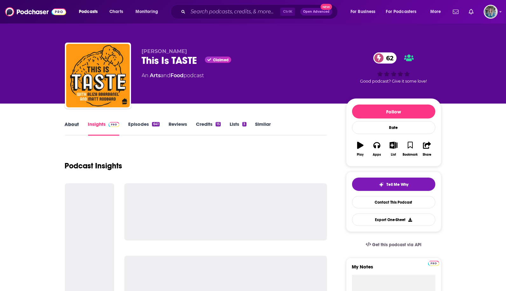
click at [83, 128] on div "About" at bounding box center [76, 128] width 23 height 15
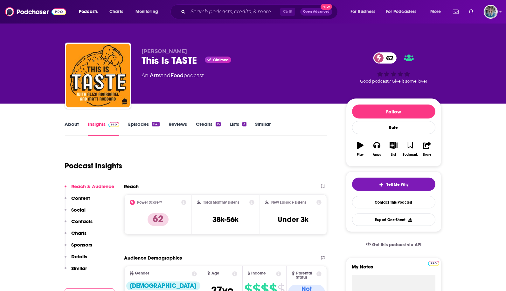
click at [74, 130] on link "About" at bounding box center [72, 128] width 14 height 15
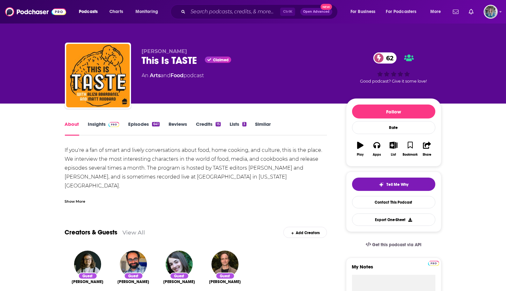
click at [67, 200] on div "Show More" at bounding box center [75, 201] width 21 height 6
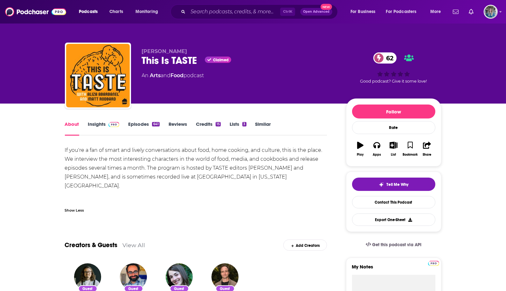
click at [107, 127] on span at bounding box center [113, 124] width 14 height 6
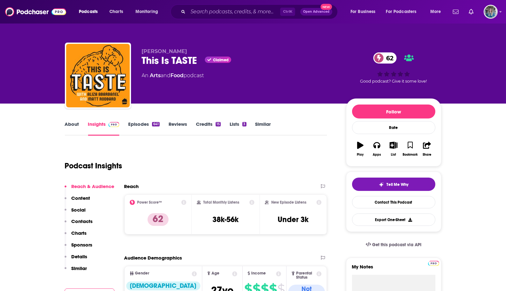
click at [144, 122] on link "Episodes 641" at bounding box center [143, 128] width 31 height 15
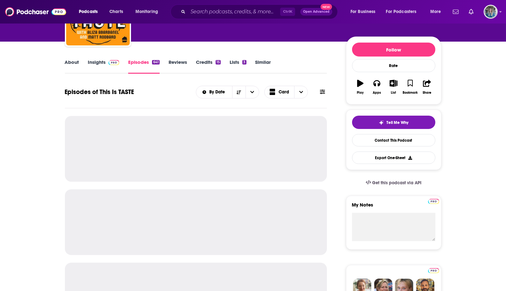
scroll to position [64, 0]
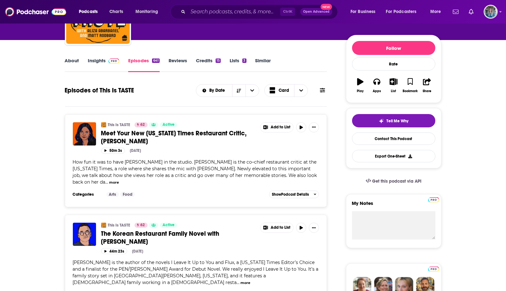
click at [103, 62] on link "Insights" at bounding box center [103, 65] width 31 height 15
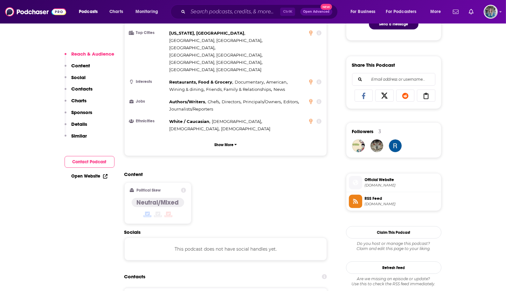
scroll to position [382, 0]
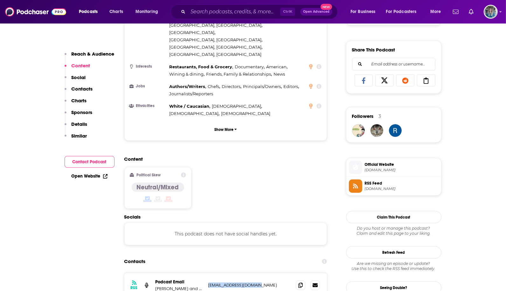
drag, startPoint x: 259, startPoint y: 241, endPoint x: 209, endPoint y: 238, distance: 50.3
click at [209, 273] on div "RSS Podcast Email [PERSON_NAME] and [PERSON_NAME] [EMAIL_ADDRESS][DOMAIN_NAME] …" at bounding box center [225, 285] width 203 height 25
drag, startPoint x: 209, startPoint y: 238, endPoint x: 224, endPoint y: 240, distance: 16.1
copy p "[EMAIL_ADDRESS][DOMAIN_NAME]"
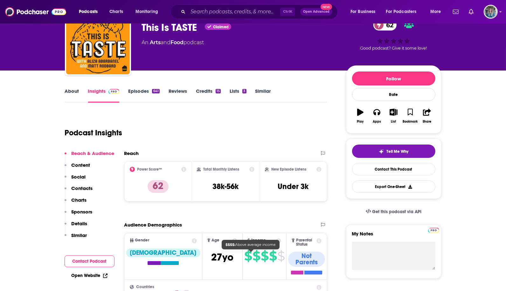
scroll to position [0, 0]
